Goal: Information Seeking & Learning: Learn about a topic

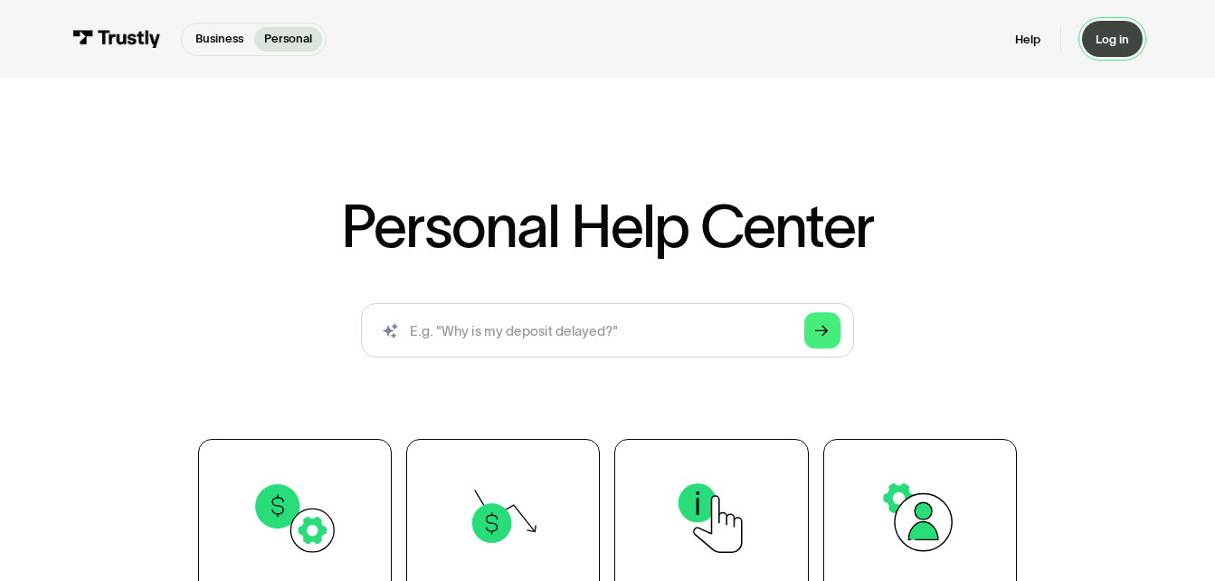
click at [1115, 42] on div "Log in" at bounding box center [1112, 39] width 33 height 15
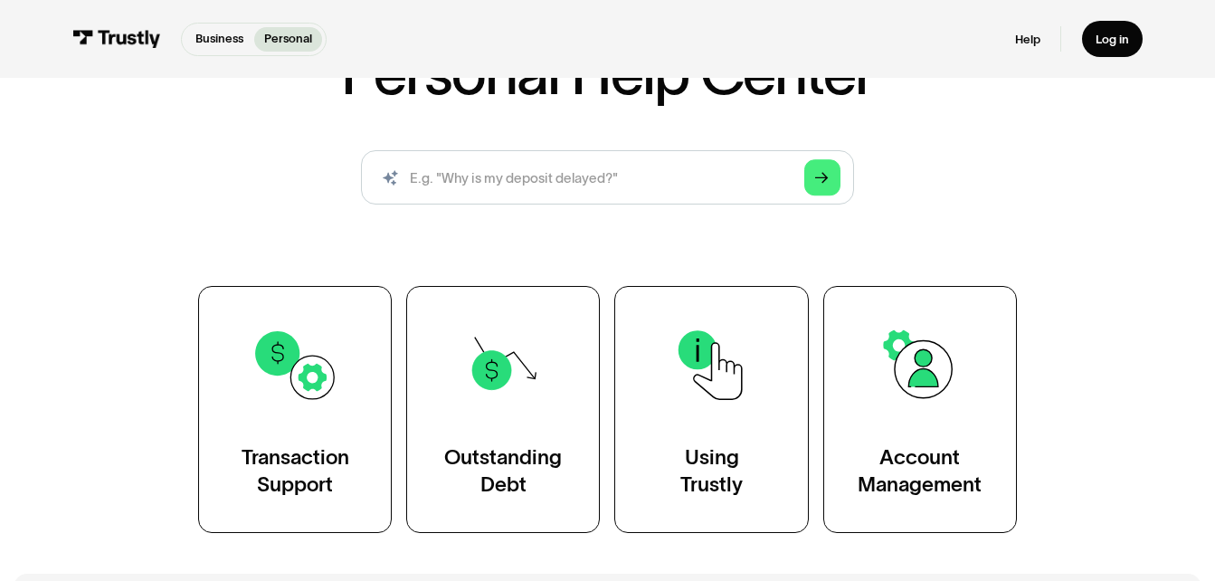
scroll to position [181, 0]
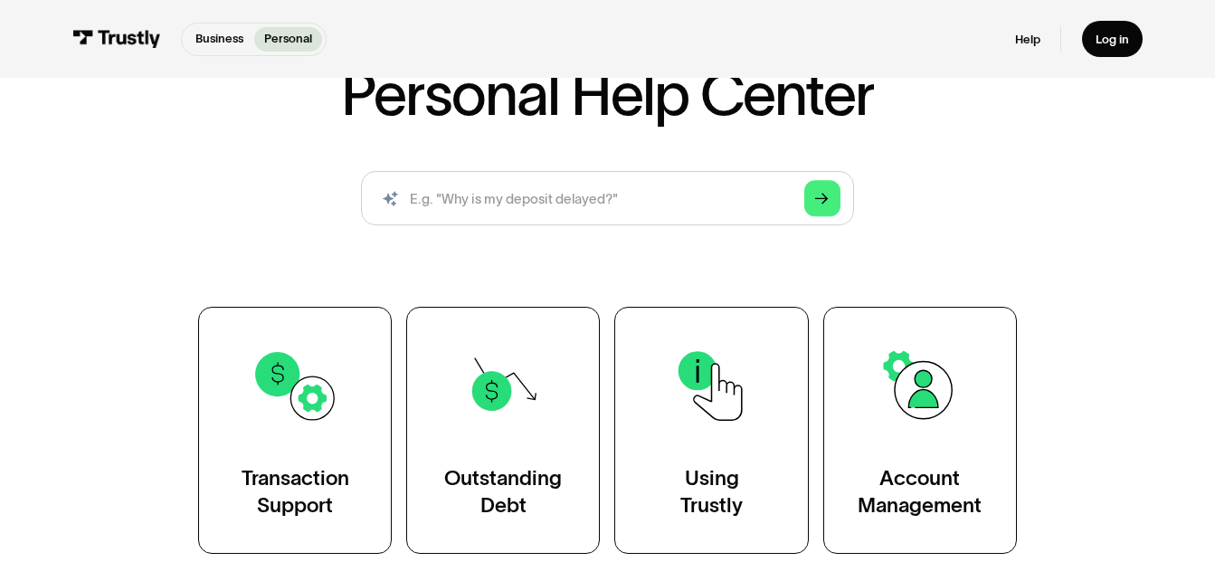
scroll to position [181, 0]
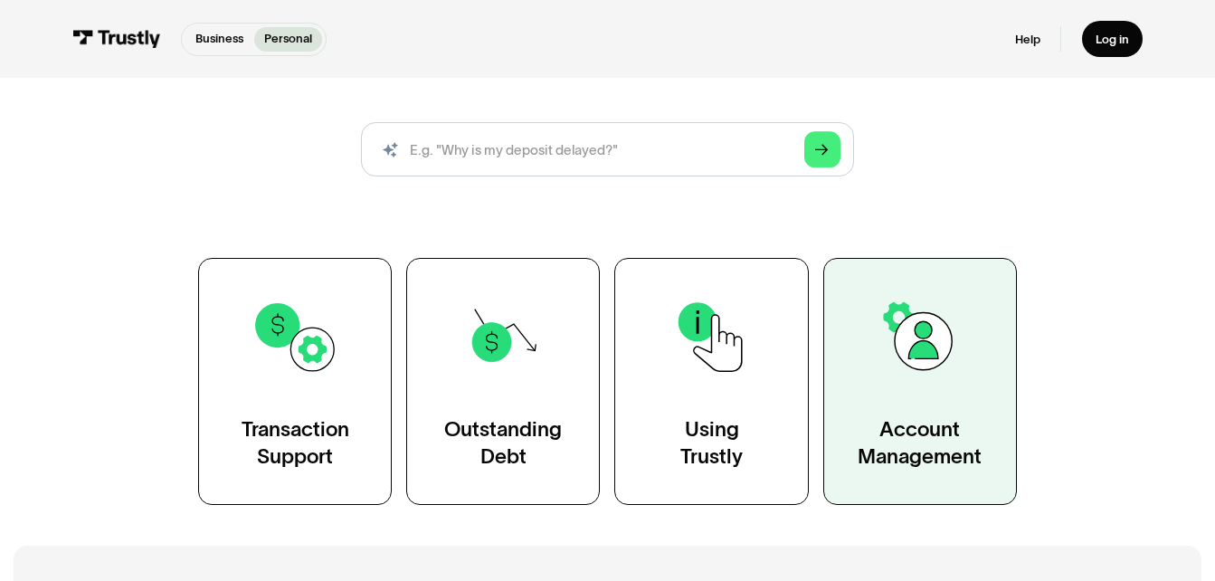
click at [931, 365] on img at bounding box center [920, 337] width 89 height 89
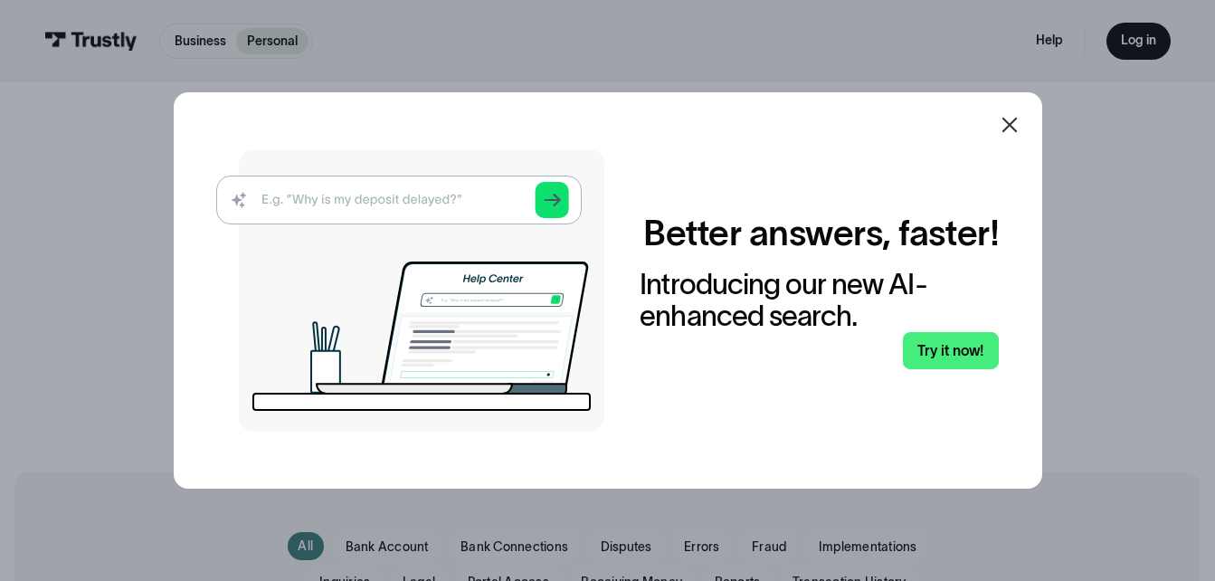
scroll to position [90, 0]
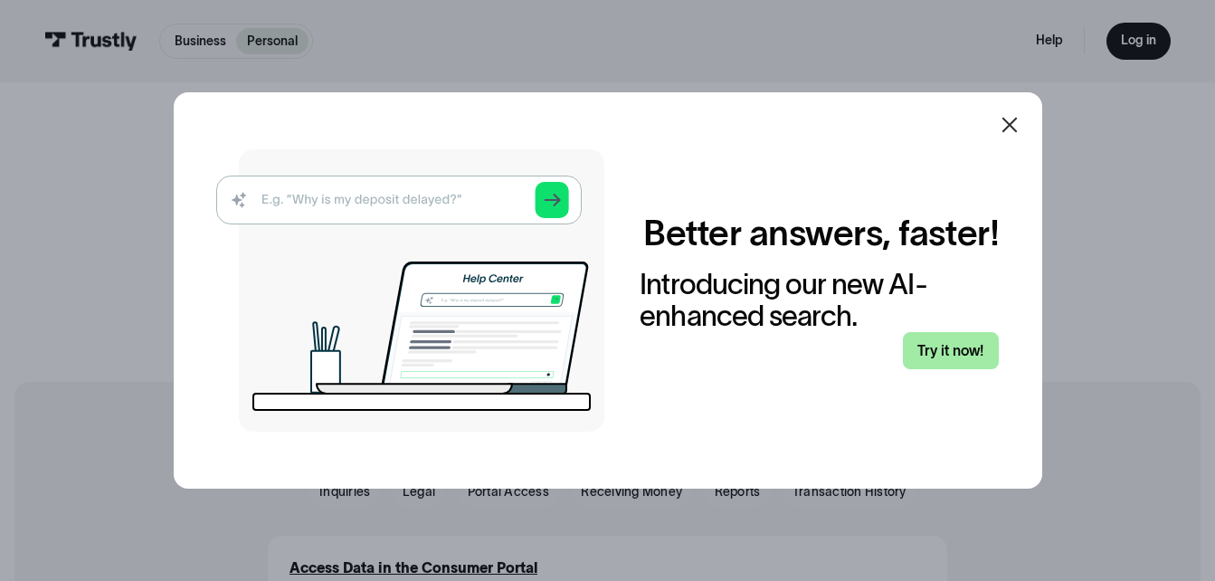
click at [961, 343] on link "Try it now!" at bounding box center [951, 350] width 97 height 37
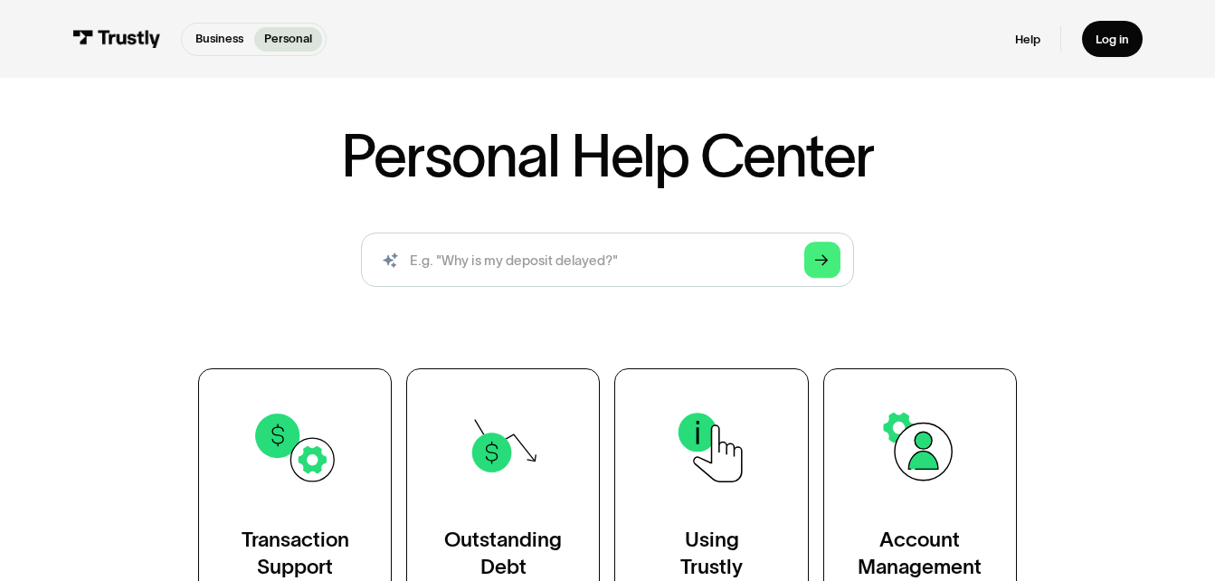
scroll to position [181, 0]
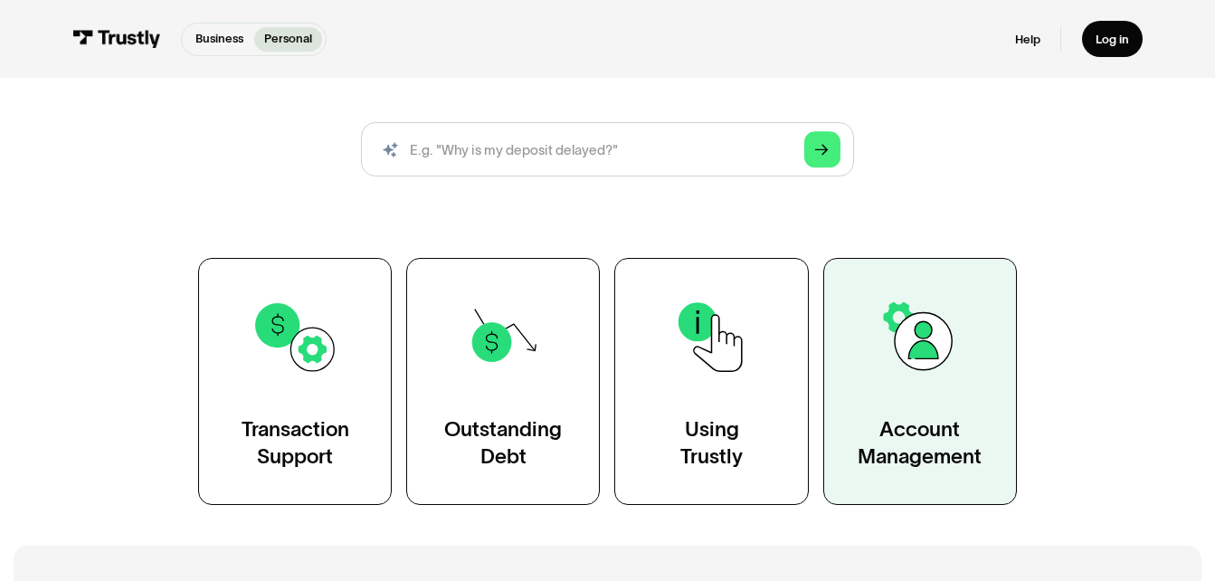
click at [935, 389] on link "Account Management" at bounding box center [920, 381] width 194 height 246
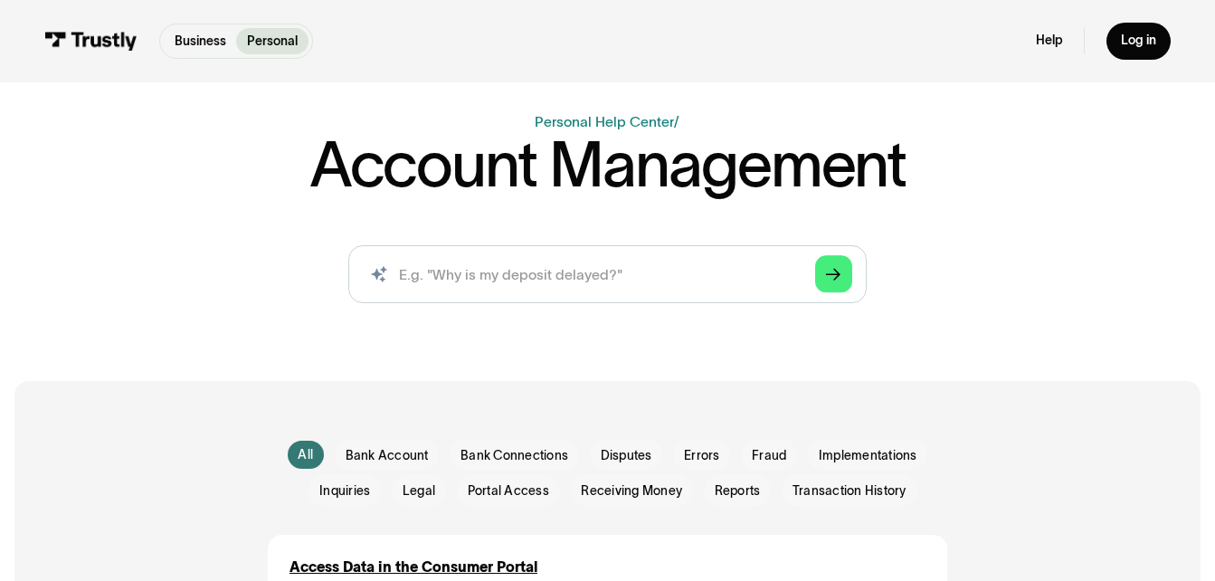
scroll to position [90, 0]
drag, startPoint x: 827, startPoint y: 279, endPoint x: 603, endPoint y: 324, distance: 228.0
click at [826, 279] on icon "Arrow Right" at bounding box center [833, 276] width 14 height 15
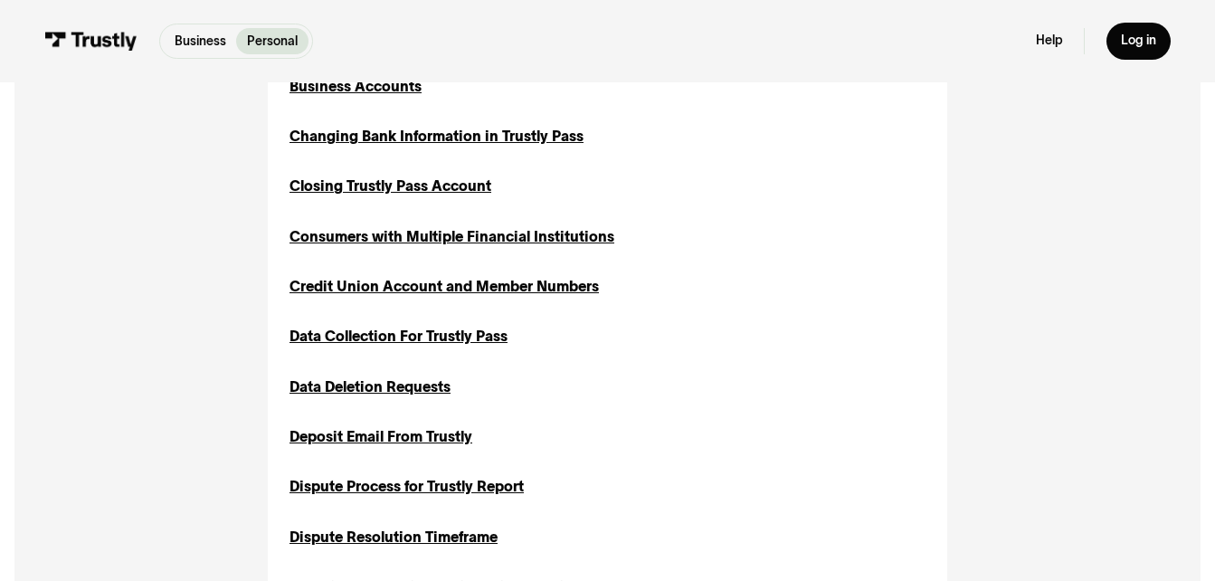
scroll to position [724, 0]
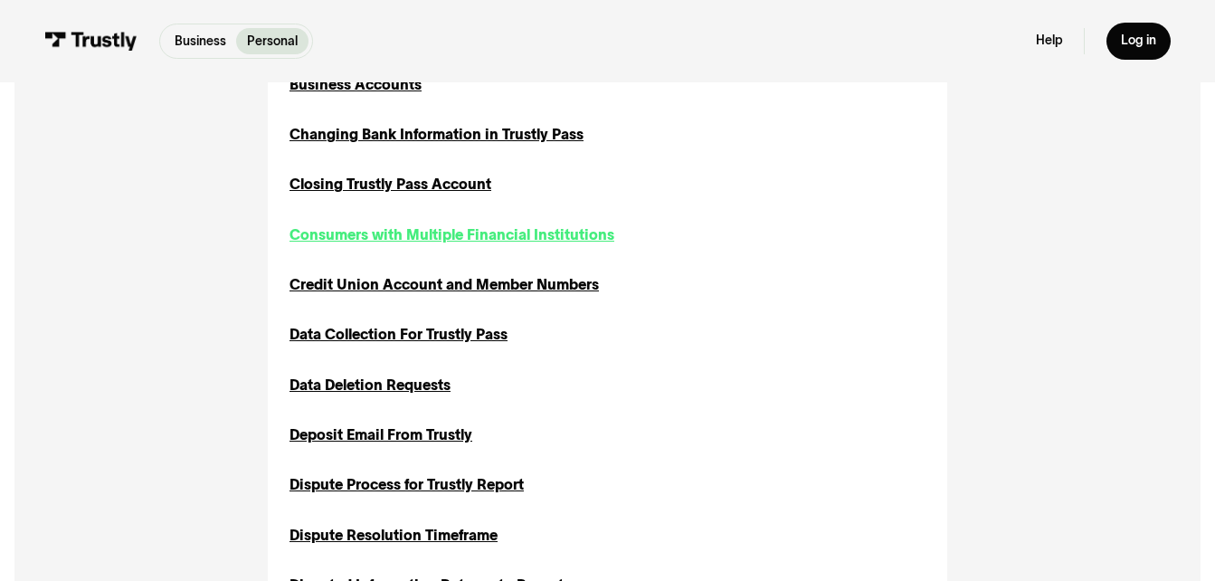
click at [332, 231] on div "Consumers with Multiple Financial Institutions" at bounding box center [451, 235] width 325 height 22
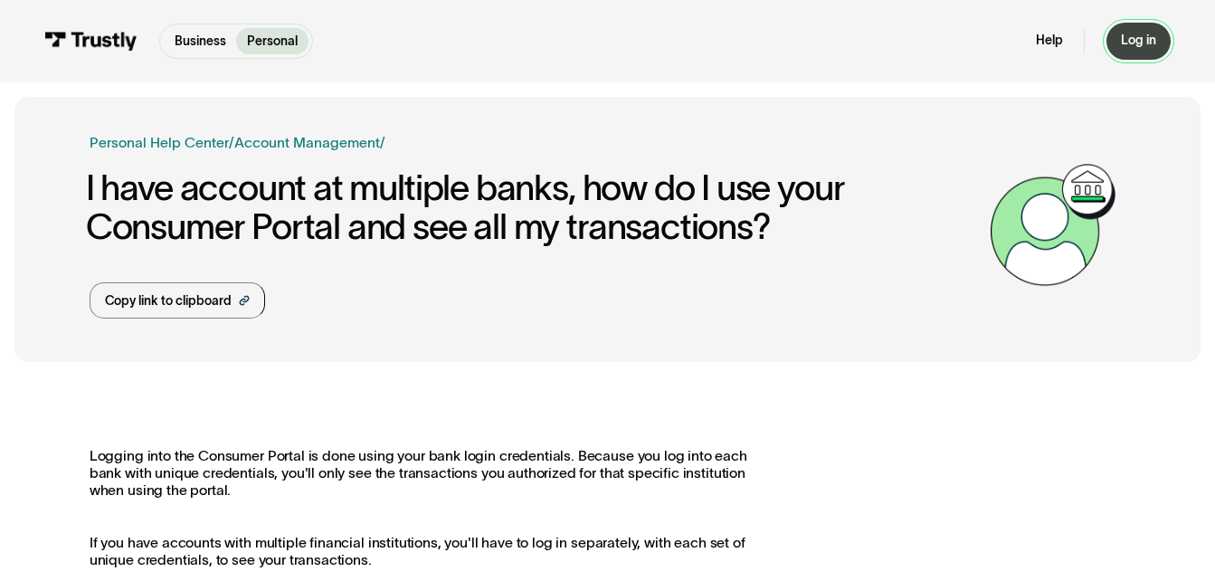
click at [1131, 43] on div "Log in" at bounding box center [1138, 41] width 35 height 16
